Goal: Task Accomplishment & Management: Complete application form

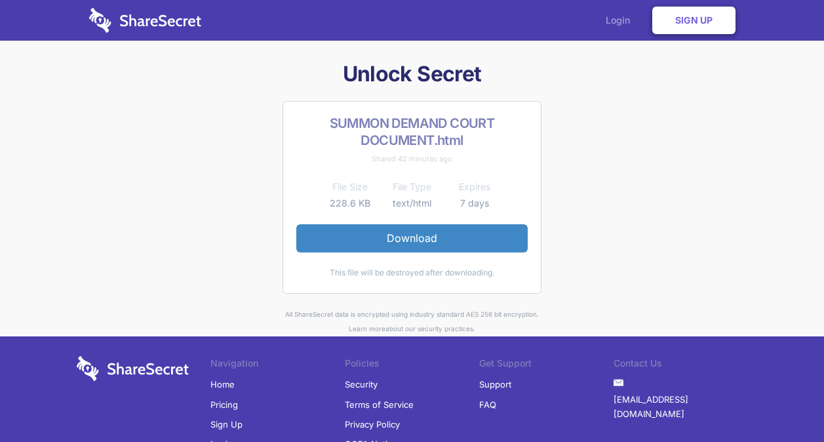
click at [612, 20] on link "Login" at bounding box center [621, 20] width 57 height 41
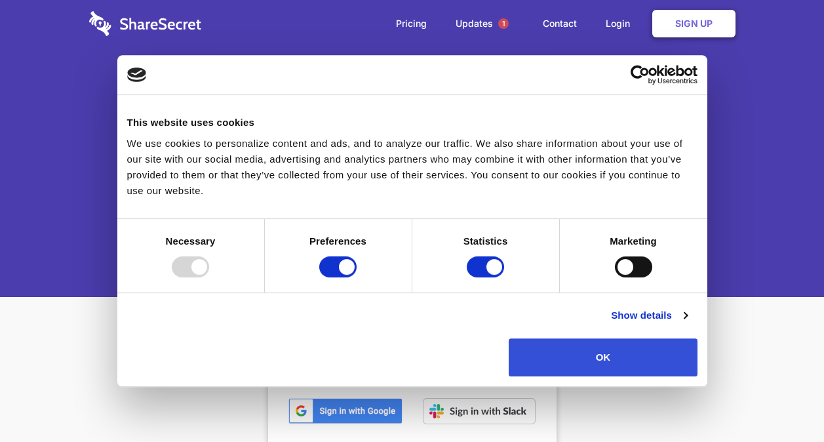
click at [606, 362] on button "OK" at bounding box center [603, 357] width 188 height 38
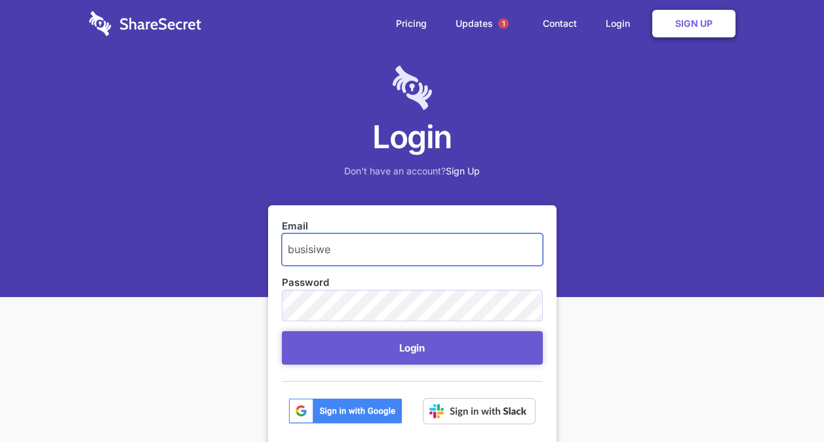
type input "[EMAIL_ADDRESS][DOMAIN_NAME]"
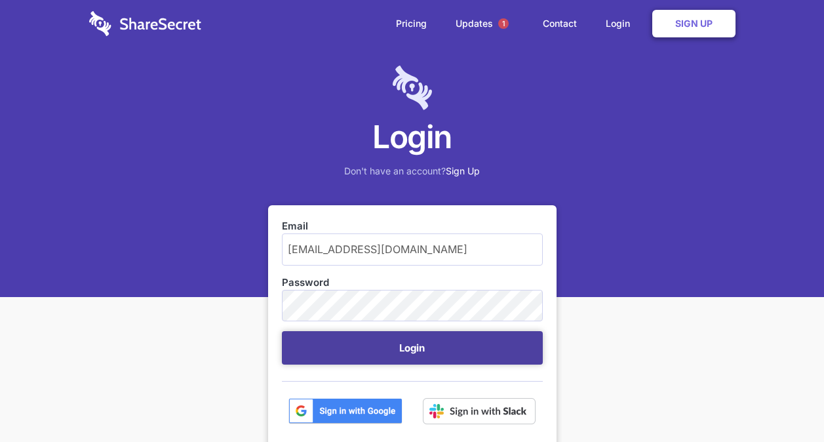
click at [408, 347] on button "Login" at bounding box center [412, 347] width 261 height 33
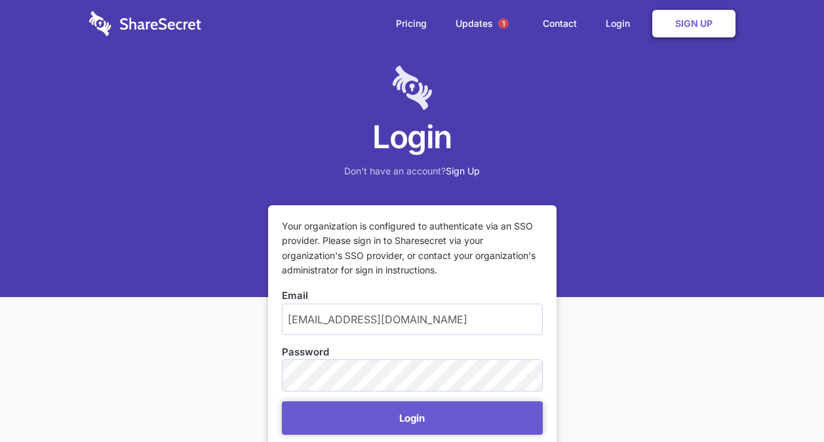
click at [459, 174] on link "Sign Up" at bounding box center [463, 170] width 34 height 11
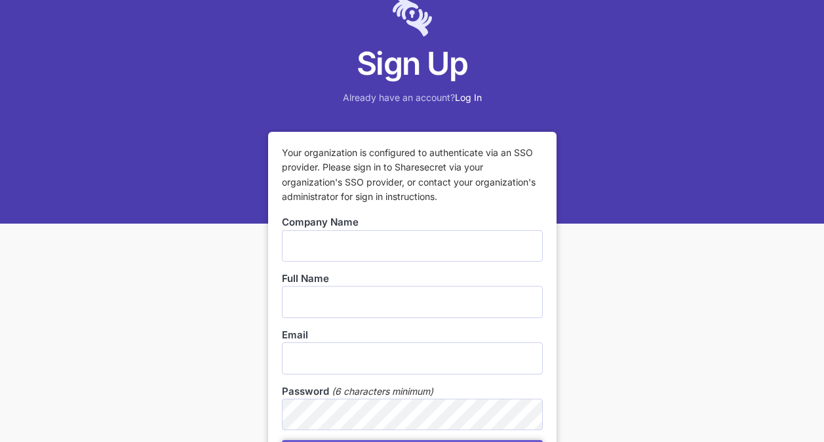
scroll to position [66, 0]
